Goal: Entertainment & Leisure: Consume media (video, audio)

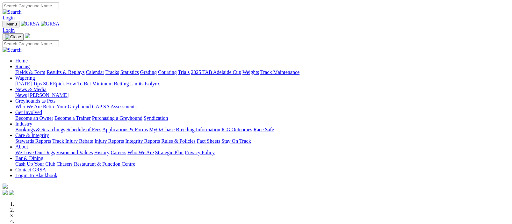
click at [84, 69] on link "Results & Replays" at bounding box center [65, 71] width 38 height 5
